Goal: Navigation & Orientation: Find specific page/section

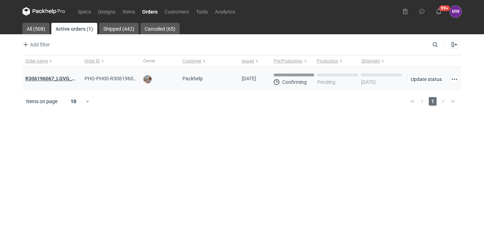
click at [44, 79] on strong "R306196067_LQVG_GRNO" at bounding box center [55, 79] width 60 height 6
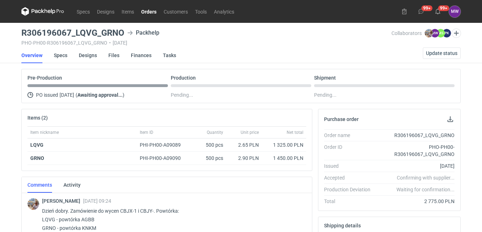
click at [147, 11] on link "Orders" at bounding box center [149, 11] width 22 height 9
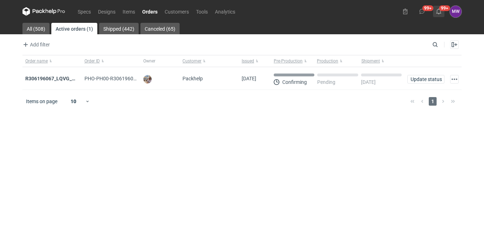
click at [440, 11] on use at bounding box center [438, 12] width 5 height 6
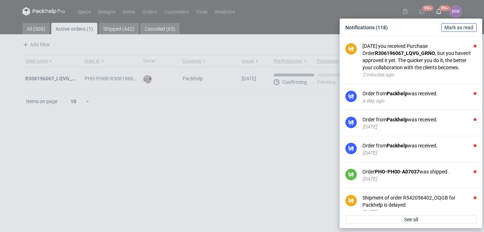
drag, startPoint x: 457, startPoint y: 30, endPoint x: 403, endPoint y: 32, distance: 54.6
click at [417, 32] on div "Notifications (118) [PERSON_NAME] as read" at bounding box center [410, 27] width 137 height 12
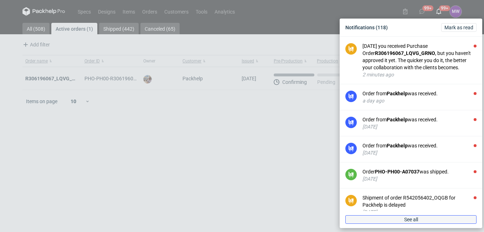
click at [400, 217] on link "See all" at bounding box center [410, 219] width 131 height 9
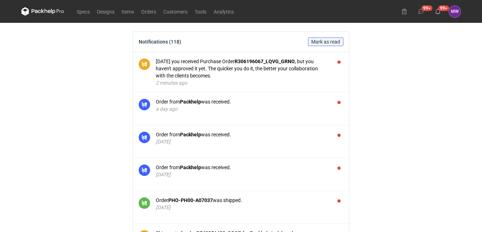
click at [327, 40] on span "Mark as read" at bounding box center [325, 41] width 29 height 5
click at [421, 7] on button "99+" at bounding box center [420, 11] width 11 height 11
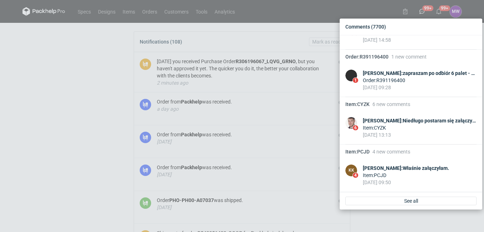
scroll to position [38001, 0]
click at [431, 200] on link "See all" at bounding box center [410, 200] width 131 height 9
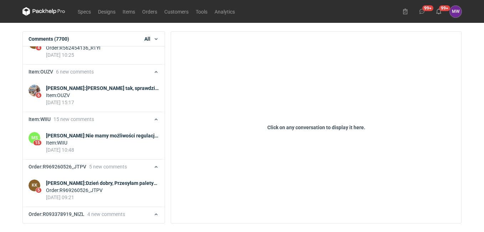
scroll to position [38659, 0]
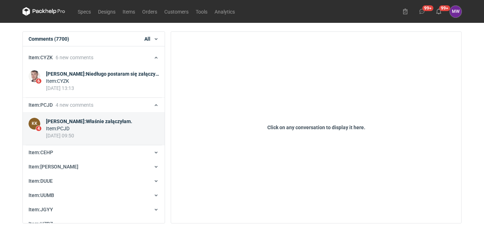
click at [128, 125] on div "[PERSON_NAME] : Właśnie załączyłam." at bounding box center [89, 121] width 86 height 7
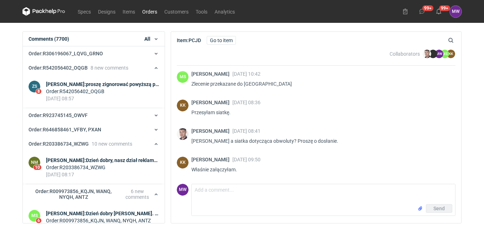
click at [144, 9] on link "Orders" at bounding box center [150, 11] width 22 height 9
